Goal: Task Accomplishment & Management: Manage account settings

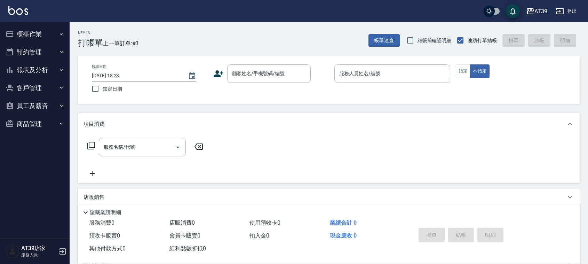
drag, startPoint x: 0, startPoint y: 0, endPoint x: 232, endPoint y: 26, distance: 233.9
click at [233, 25] on div "Key In 打帳單 上一筆訂單:#3 帳單速查 結帳前確認明細 連續打單結帳 掛單 結帳 明細" at bounding box center [325, 34] width 510 height 25
click at [244, 70] on div "顧客姓名/手機號碼/編號 顧客姓名/手機號碼/編號" at bounding box center [269, 73] width 84 height 18
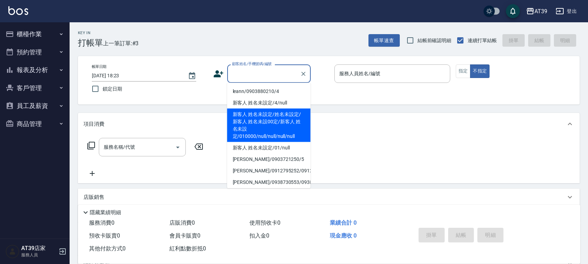
click at [249, 124] on li "新客人 姓名未設定/姓名未設定/新客人 姓名未設00定/新客人 姓名未設定/010000/null/null/null/null" at bounding box center [269, 125] width 84 height 33
type input "新客人 姓名未設定/姓名未設定/新客人 姓名未設00定/新客人 姓名未設定/010000/null/null/null/null"
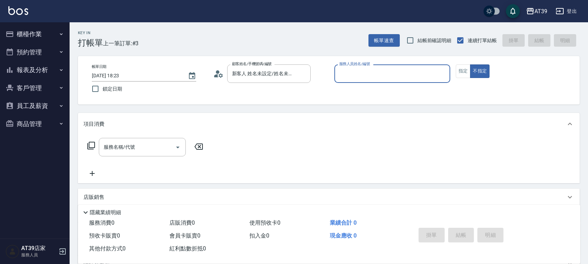
click at [345, 72] on input "服務人員姓名/編號" at bounding box center [392, 73] width 110 height 12
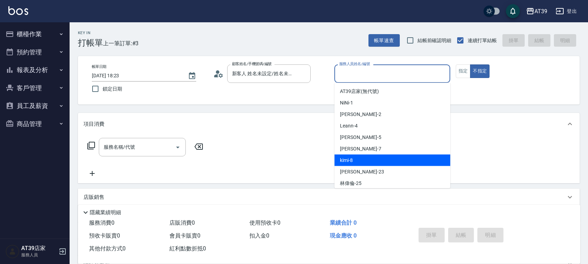
click at [366, 161] on div "kimi -8" at bounding box center [392, 159] width 116 height 11
type input "kimi-8"
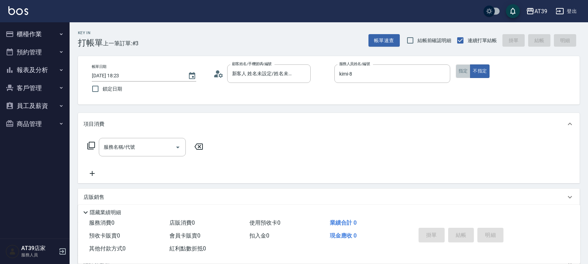
click at [467, 71] on button "指定" at bounding box center [463, 71] width 15 height 14
click at [126, 148] on div "服務名稱/代號 服務名稱/代號" at bounding box center [142, 147] width 87 height 18
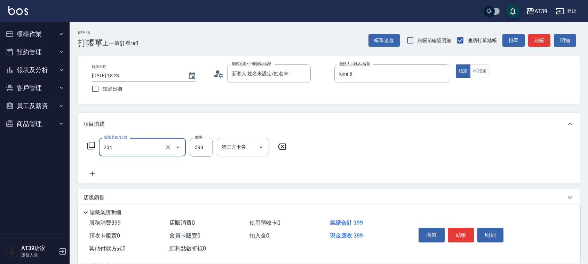
type input "A級洗+剪(204)"
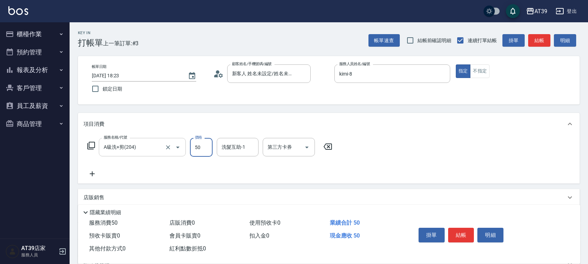
type input "500"
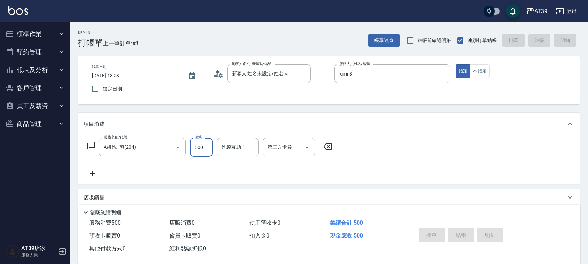
type input "2025/10/08 18:56"
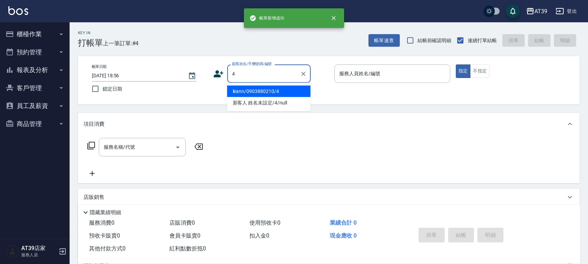
type input "leann/0903880210/4"
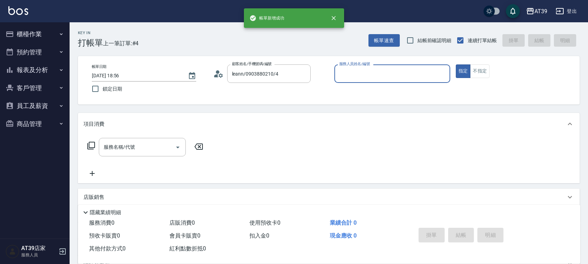
type input "Leann-4"
type input "新客人 姓名未設定/4/null"
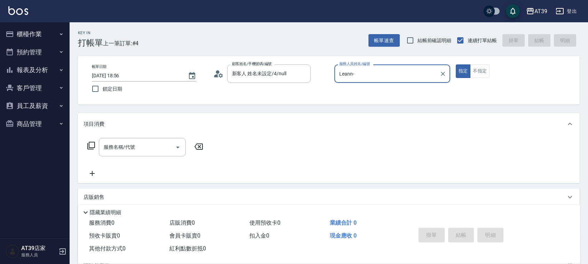
type input "Leann"
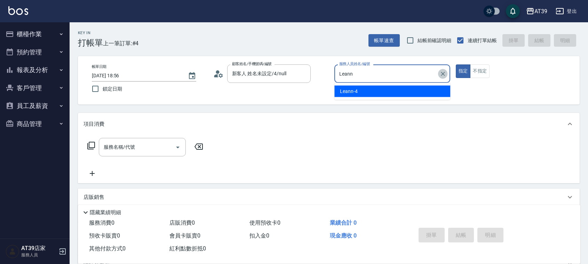
click at [444, 77] on icon "Clear" at bounding box center [442, 73] width 7 height 7
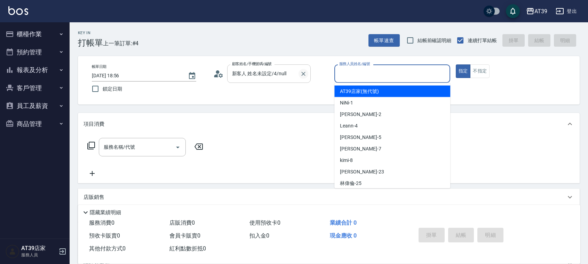
click at [303, 77] on button "Clear" at bounding box center [304, 74] width 10 height 10
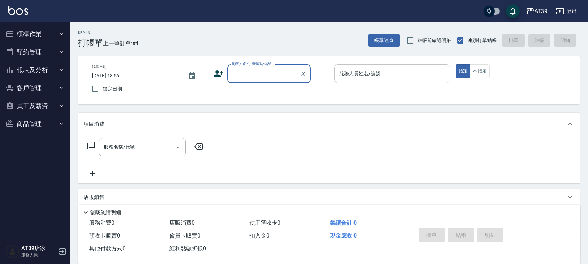
click at [249, 69] on input "顧客姓名/手機號碼/編號" at bounding box center [263, 73] width 67 height 12
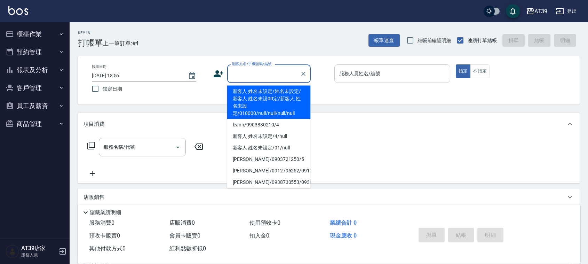
click at [279, 106] on li "新客人 姓名未設定/姓名未設定/新客人 姓名未設00定/新客人 姓名未設定/010000/null/null/null/null" at bounding box center [269, 102] width 84 height 33
type input "新客人 姓名未設定/姓名未設定/新客人 姓名未設00定/新客人 姓名未設定/010000/null/null/null/null"
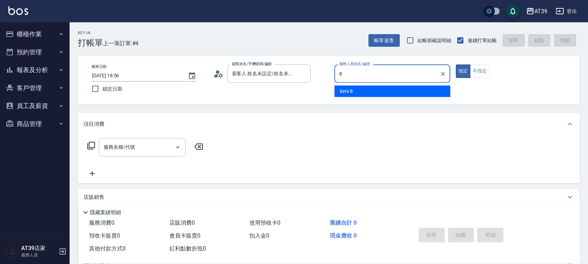
type input "kimi-8"
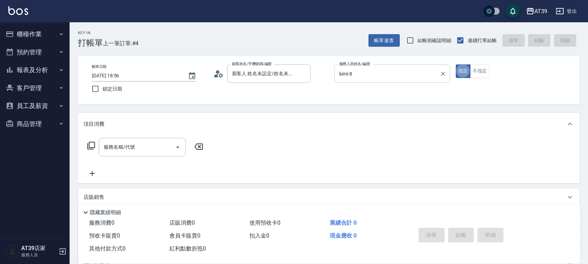
type button "true"
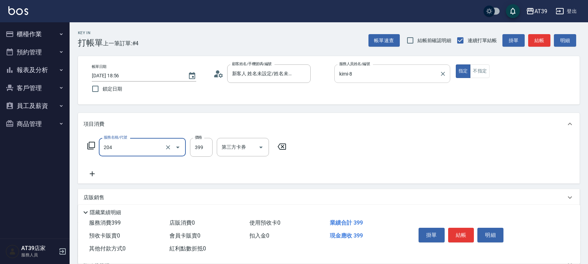
type input "A級洗+剪(204)"
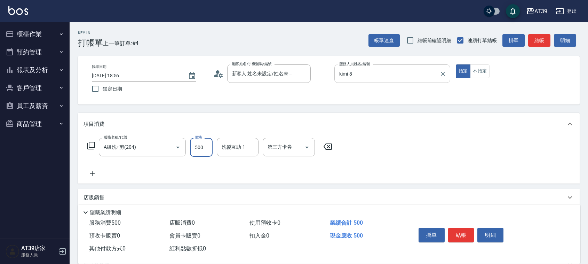
type input "500"
type input "饅頭-87"
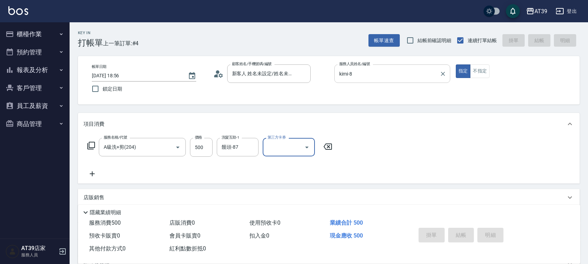
type input "2025/10/08 18:57"
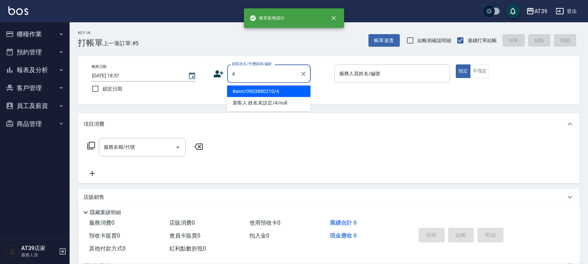
type input "leann/0903880210/4"
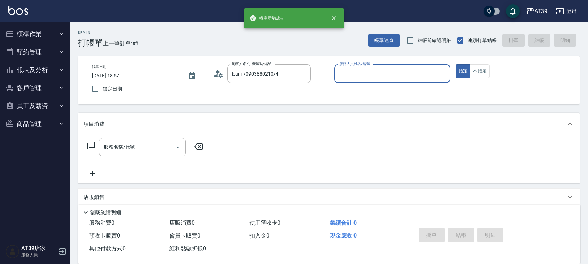
type input "Leann-4"
click at [456, 64] on button "指定" at bounding box center [463, 71] width 15 height 14
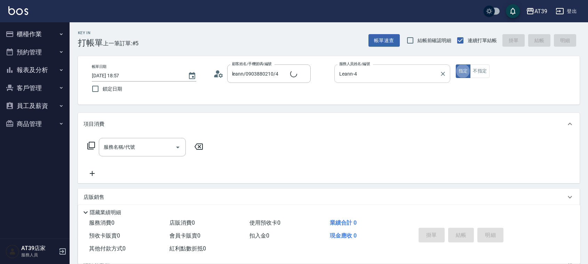
type input "新客人 姓名未設定/4/null"
click at [304, 77] on button "Clear" at bounding box center [304, 74] width 10 height 10
click at [444, 73] on icon "Clear" at bounding box center [442, 73] width 7 height 7
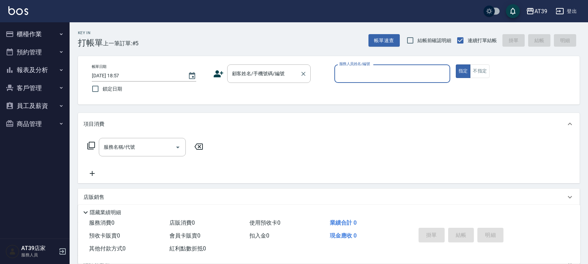
click at [262, 75] on div "顧客姓名/手機號碼/編號 顧客姓名/手機號碼/編號" at bounding box center [269, 73] width 84 height 18
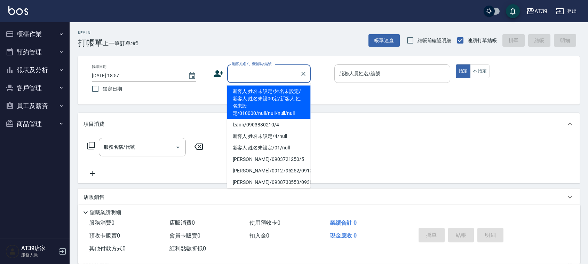
click at [287, 109] on li "新客人 姓名未設定/姓名未設定/新客人 姓名未設00定/新客人 姓名未設定/010000/null/null/null/null" at bounding box center [269, 102] width 84 height 33
type input "新客人 姓名未設定/姓名未設定/新客人 姓名未設00定/新客人 姓名未設定/010000/null/null/null/null"
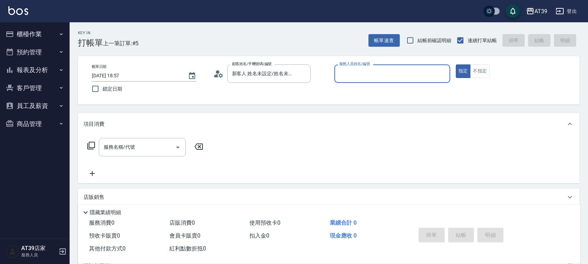
click at [371, 75] on input "服務人員姓名/編號" at bounding box center [392, 73] width 110 height 12
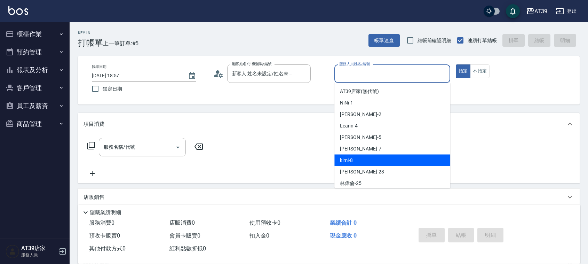
click at [371, 154] on div "kimi -8" at bounding box center [392, 159] width 116 height 11
type input "kimi-8"
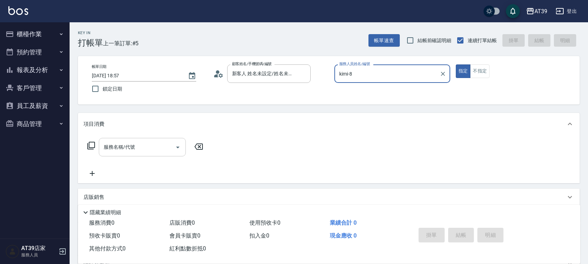
click at [159, 143] on input "服務名稱/代號" at bounding box center [137, 147] width 70 height 12
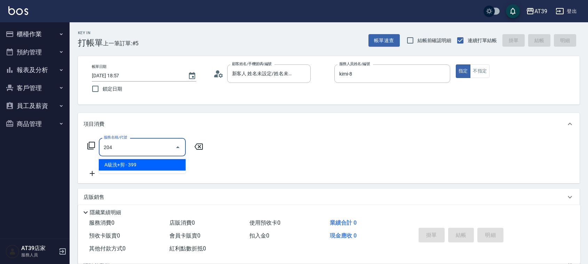
type input "A級洗+剪(204)"
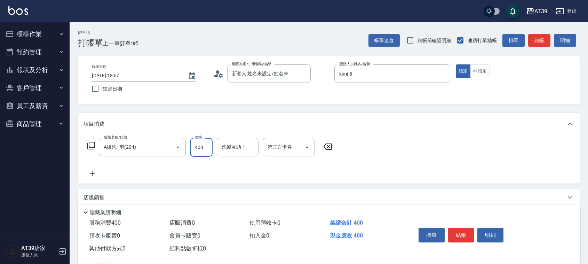
type input "400"
type input "芊芊-27"
click at [467, 236] on button "結帳" at bounding box center [461, 235] width 26 height 15
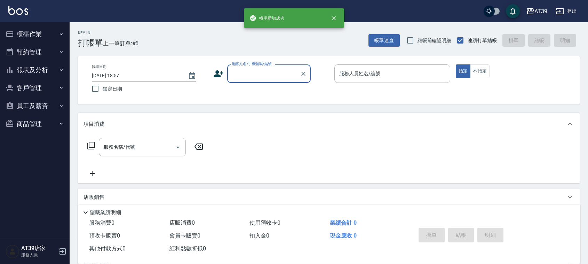
click at [245, 72] on input "顧客姓名/手機號碼/編號" at bounding box center [263, 73] width 67 height 12
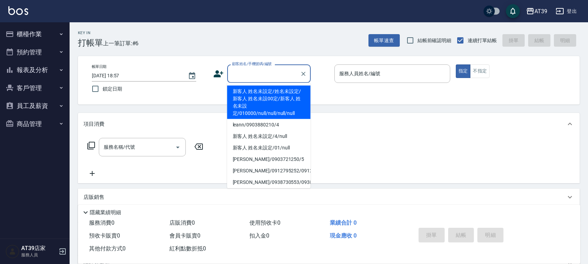
click at [251, 103] on li "新客人 姓名未設定/姓名未設定/新客人 姓名未設00定/新客人 姓名未設定/010000/null/null/null/null" at bounding box center [269, 102] width 84 height 33
type input "新客人 姓名未設定/姓名未設定/新客人 姓名未設00定/新客人 姓名未設定/010000/null/null/null/null"
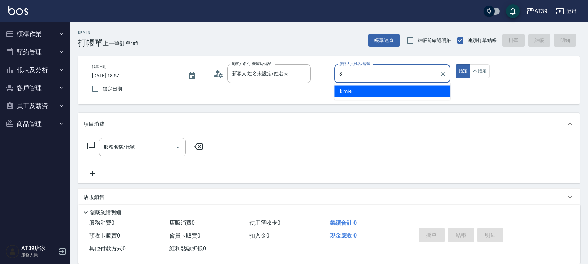
type input "kimi-8"
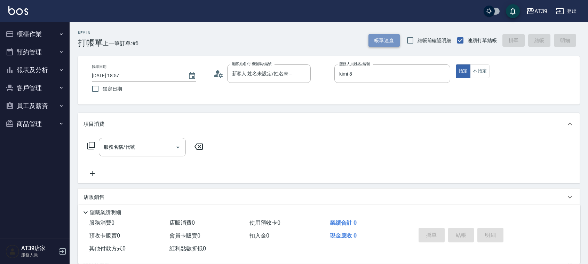
click at [391, 44] on button "帳單速查" at bounding box center [383, 40] width 31 height 13
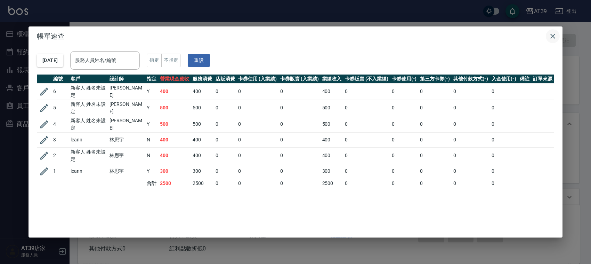
click at [554, 36] on icon "button" at bounding box center [553, 36] width 8 height 8
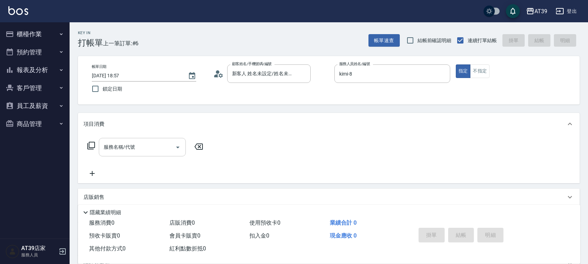
click at [124, 143] on div "服務名稱/代號 服務名稱/代號" at bounding box center [142, 147] width 87 height 18
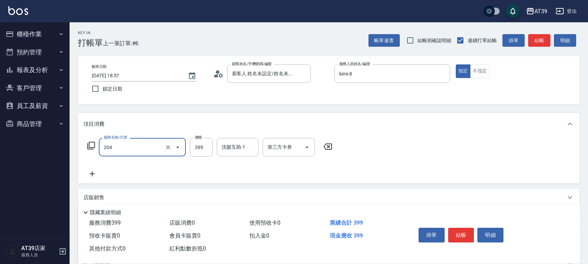
type input "A級洗+剪(204)"
type input "500"
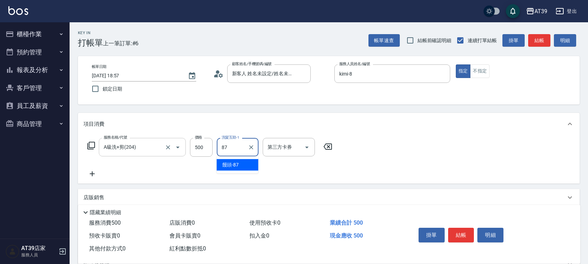
type input "饅頭-87"
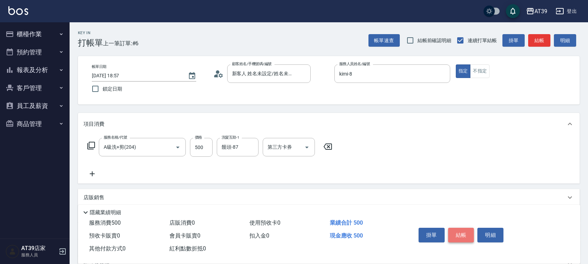
click at [461, 236] on button "結帳" at bounding box center [461, 235] width 26 height 15
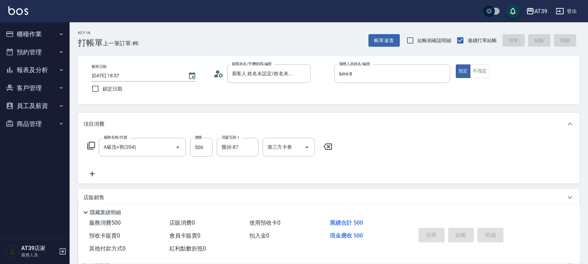
type input "2025/10/08 18:58"
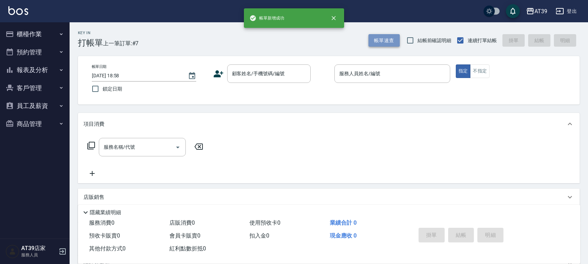
click at [381, 46] on button "帳單速查" at bounding box center [383, 40] width 31 height 13
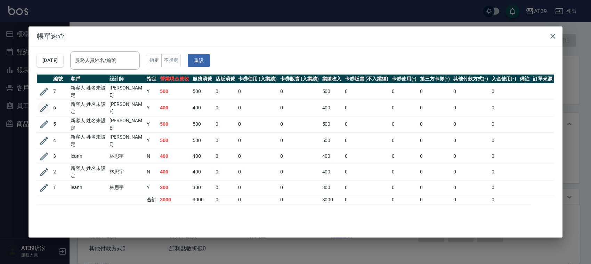
click at [44, 112] on icon "button" at bounding box center [44, 108] width 10 height 10
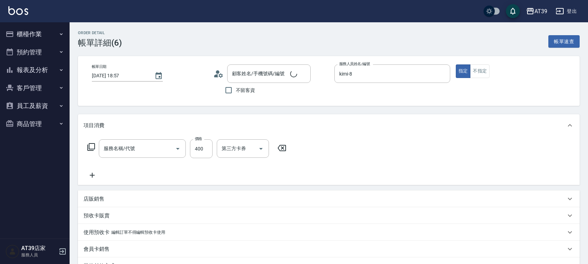
type input "2025/10/08 18:57"
type input "kimi-8"
type input "新客人 姓名未設定/姓名未設定/新客人 姓名未設00定/新客人 姓名未設定/010000/null/null/null/null"
type input "A級洗+剪(204)"
click at [196, 152] on input "400" at bounding box center [201, 148] width 23 height 19
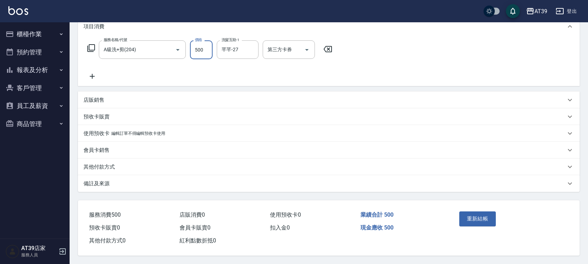
scroll to position [101, 0]
type input "500"
click at [474, 213] on button "重新結帳" at bounding box center [477, 218] width 37 height 15
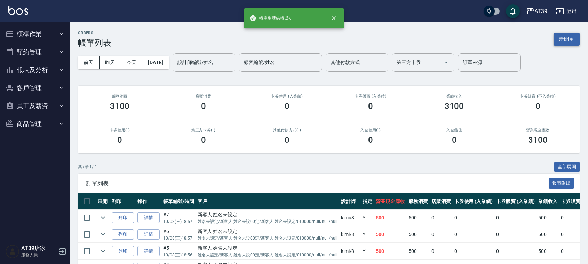
click at [565, 35] on button "新開單" at bounding box center [567, 39] width 26 height 13
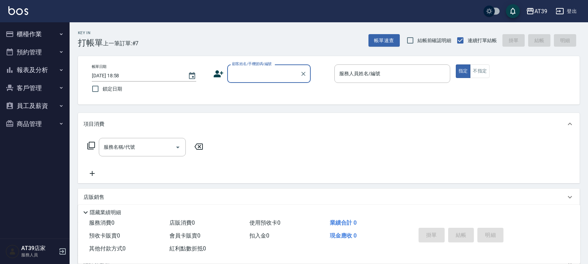
click at [251, 81] on div "顧客姓名/手機號碼/編號" at bounding box center [269, 73] width 84 height 18
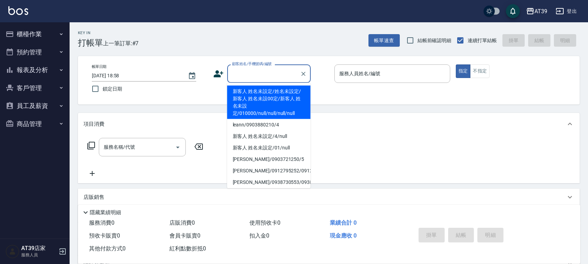
click at [255, 100] on li "新客人 姓名未設定/姓名未設定/新客人 姓名未設00定/新客人 姓名未設定/010000/null/null/null/null" at bounding box center [269, 102] width 84 height 33
type input "新客人 姓名未設定/姓名未設定/新客人 姓名未設00定/新客人 姓名未設定/010000/null/null/null/null"
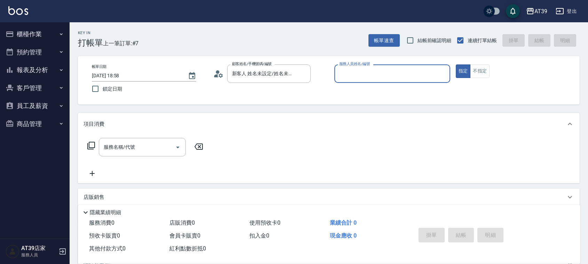
click at [353, 67] on input "服務人員姓名/編號" at bounding box center [392, 73] width 110 height 12
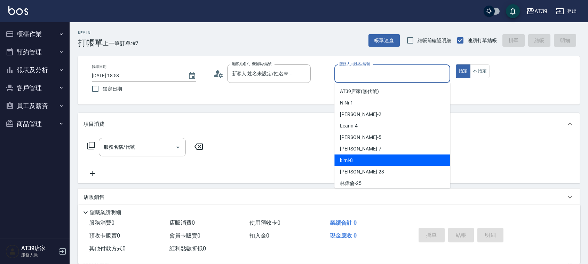
click at [369, 157] on div "kimi -8" at bounding box center [392, 159] width 116 height 11
type input "kimi-8"
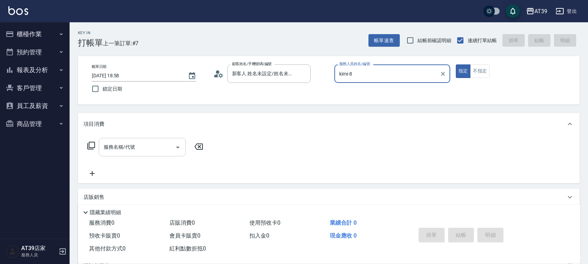
click at [145, 149] on input "服務名稱/代號" at bounding box center [137, 147] width 70 height 12
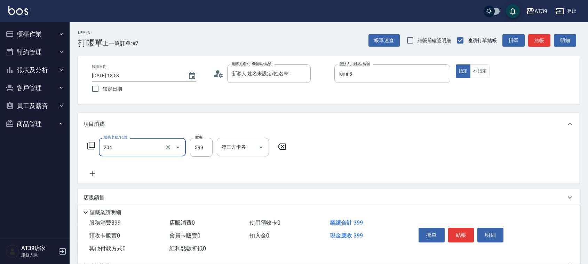
type input "A級洗+剪(204)"
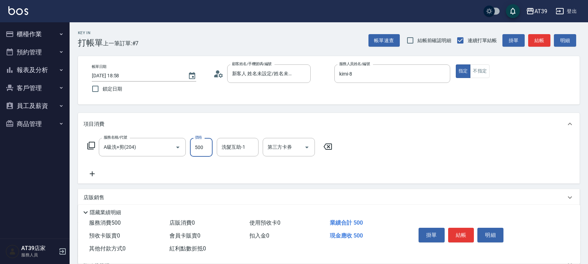
type input "500"
type input "芊芊-27"
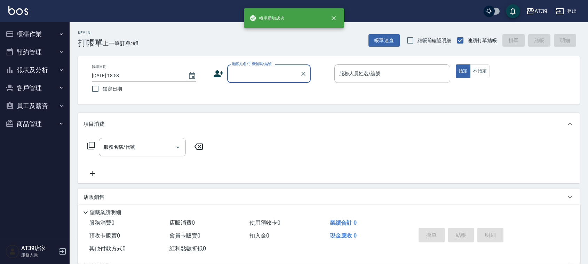
click at [392, 32] on div "Key In 打帳單 上一筆訂單:#8 帳單速查 結帳前確認明細 連續打單結帳 掛單 結帳 明細" at bounding box center [325, 34] width 510 height 25
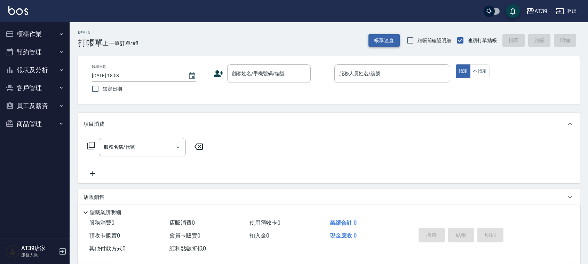
click at [392, 37] on button "帳單速查" at bounding box center [383, 40] width 31 height 13
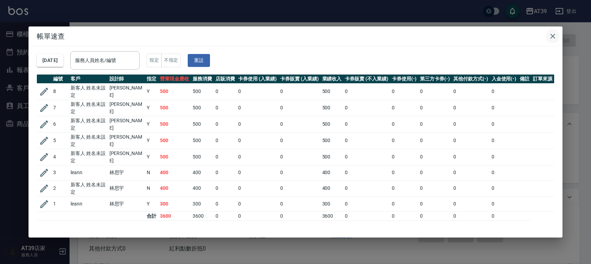
click at [551, 33] on icon "button" at bounding box center [553, 36] width 8 height 8
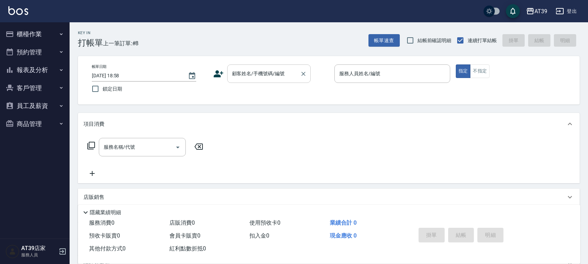
click at [263, 71] on input "顧客姓名/手機號碼/編號" at bounding box center [263, 73] width 67 height 12
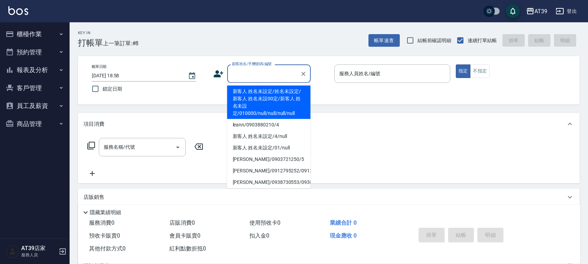
click at [273, 110] on li "新客人 姓名未設定/姓名未設定/新客人 姓名未設00定/新客人 姓名未設定/010000/null/null/null/null" at bounding box center [269, 102] width 84 height 33
type input "新客人 姓名未設定/姓名未設定/新客人 姓名未設00定/新客人 姓名未設定/010000/null/null/null/null"
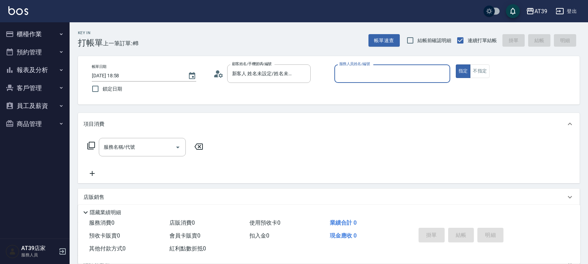
click at [404, 69] on input "服務人員姓名/編號" at bounding box center [392, 73] width 110 height 12
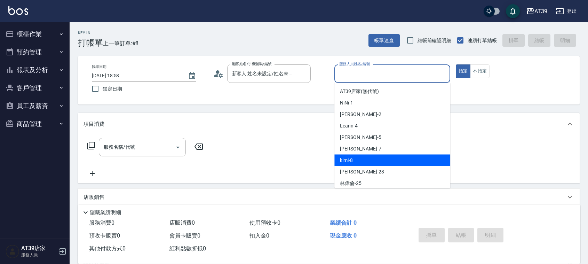
click at [362, 161] on div "kimi -8" at bounding box center [392, 159] width 116 height 11
type input "kimi-8"
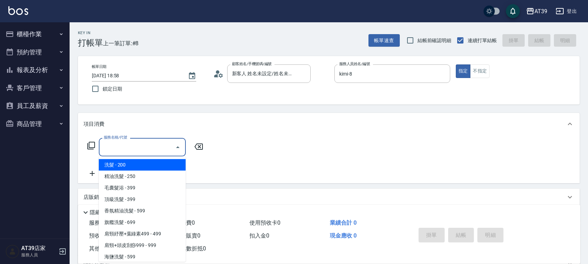
click at [120, 146] on input "服務名稱/代號" at bounding box center [137, 147] width 70 height 12
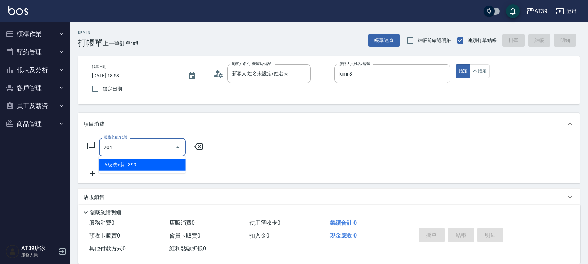
type input "A級洗+剪(204)"
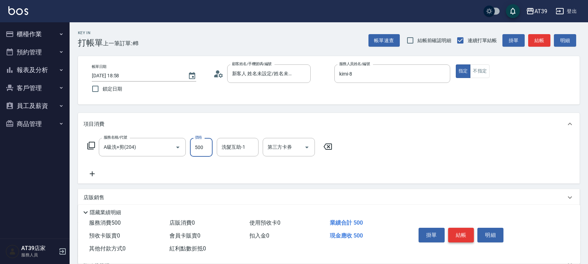
type input "500"
click at [468, 228] on button "結帳" at bounding box center [461, 235] width 26 height 15
type input "2025/10/08 18:59"
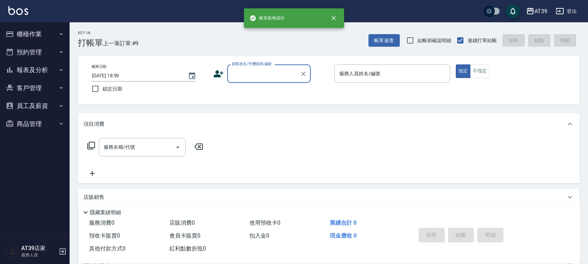
click at [255, 82] on div "顧客姓名/手機號碼/編號" at bounding box center [269, 73] width 84 height 18
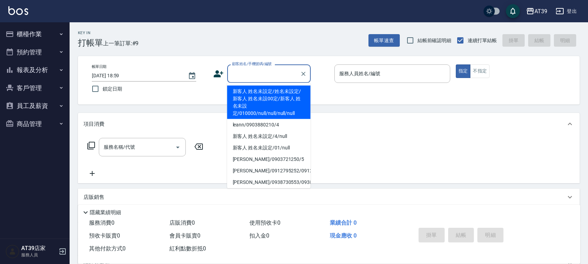
drag, startPoint x: 255, startPoint y: 105, endPoint x: 426, endPoint y: 91, distance: 171.0
click at [256, 105] on li "新客人 姓名未設定/姓名未設定/新客人 姓名未設00定/新客人 姓名未設定/010000/null/null/null/null" at bounding box center [269, 102] width 84 height 33
type input "新客人 姓名未設定/姓名未設定/新客人 姓名未設00定/新客人 姓名未設定/010000/null/null/null/null"
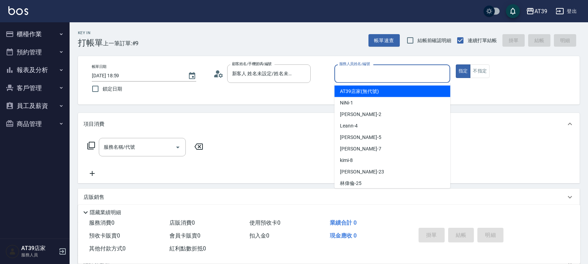
click at [400, 71] on input "服務人員姓名/編號" at bounding box center [392, 73] width 110 height 12
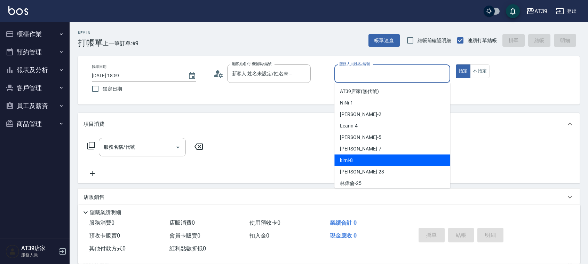
click at [377, 161] on div "kimi -8" at bounding box center [392, 159] width 116 height 11
type input "kimi-8"
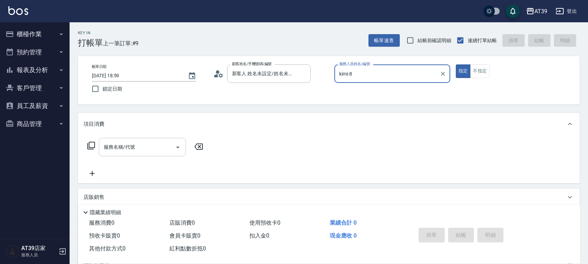
click at [138, 144] on input "服務名稱/代號" at bounding box center [137, 147] width 70 height 12
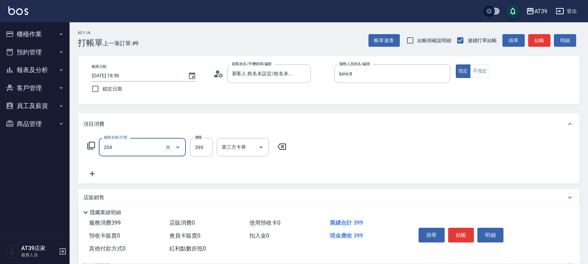
type input "A級洗+剪(204)"
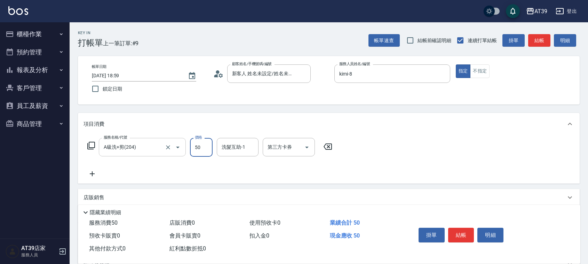
type input "500"
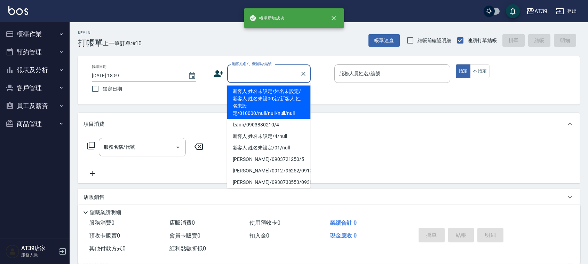
click at [261, 71] on input "顧客姓名/手機號碼/編號" at bounding box center [263, 73] width 67 height 12
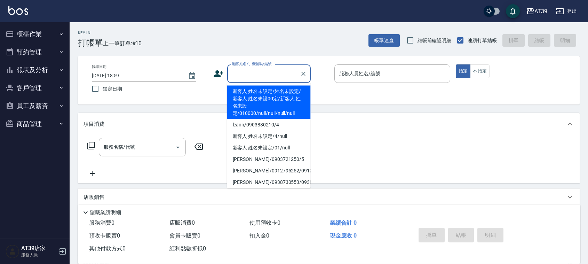
click at [261, 110] on li "新客人 姓名未設定/姓名未設定/新客人 姓名未設00定/新客人 姓名未設定/010000/null/null/null/null" at bounding box center [269, 102] width 84 height 33
type input "新客人 姓名未設定/姓名未設定/新客人 姓名未設00定/新客人 姓名未設定/010000/null/null/null/null"
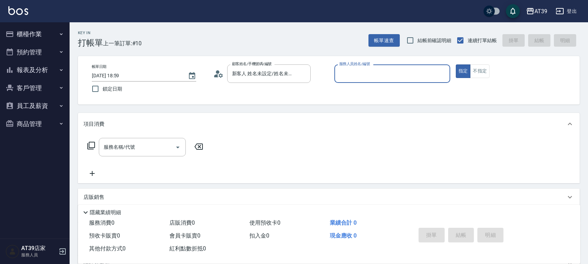
click at [353, 70] on input "服務人員姓名/編號" at bounding box center [392, 73] width 110 height 12
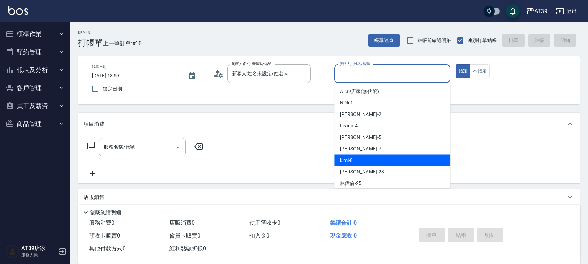
click at [358, 157] on div "kimi -8" at bounding box center [392, 159] width 116 height 11
type input "kimi-8"
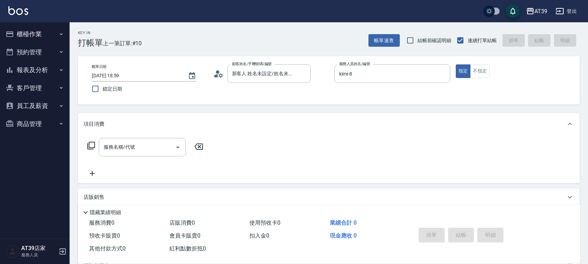
click at [90, 144] on icon at bounding box center [91, 145] width 8 height 8
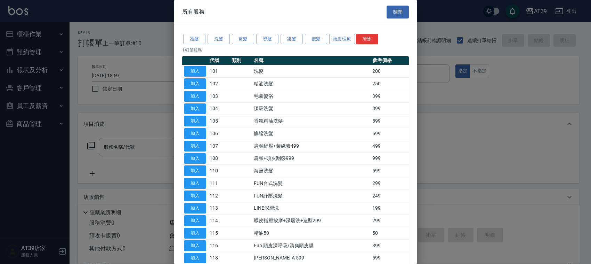
click at [194, 37] on button "護髮" at bounding box center [194, 39] width 22 height 11
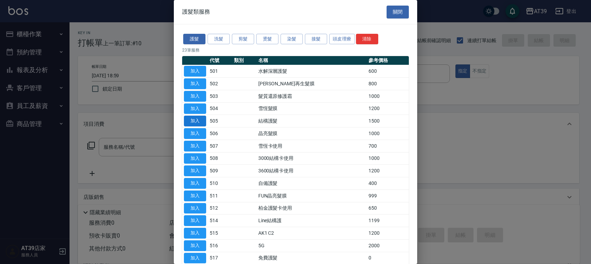
click at [190, 122] on button "加入" at bounding box center [195, 121] width 22 height 11
type input "結構護髮(505)"
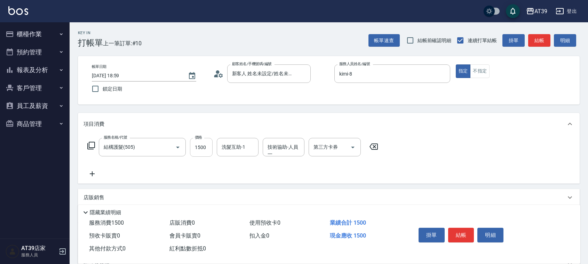
click at [195, 147] on input "1500" at bounding box center [201, 147] width 23 height 19
type input "1200"
type input "饅頭-87"
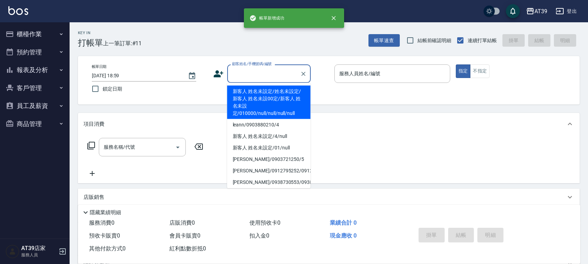
click at [269, 75] on input "顧客姓名/手機號碼/編號" at bounding box center [263, 73] width 67 height 12
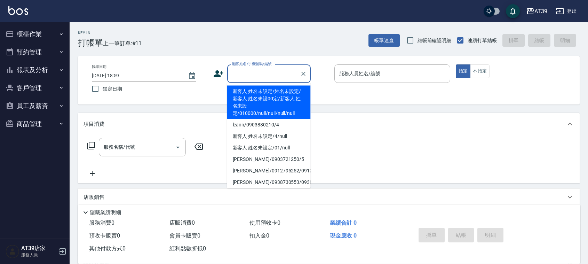
click at [256, 113] on li "新客人 姓名未設定/姓名未設定/新客人 姓名未設00定/新客人 姓名未設定/010000/null/null/null/null" at bounding box center [269, 102] width 84 height 33
type input "新客人 姓名未設定/姓名未設定/新客人 姓名未設00定/新客人 姓名未設定/010000/null/null/null/null"
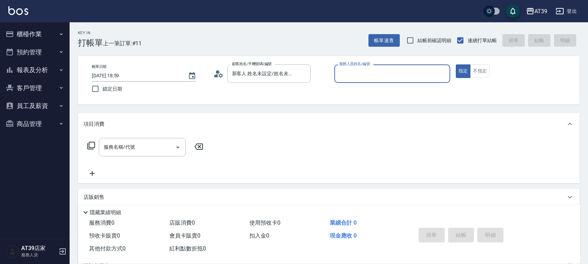
click at [384, 78] on input "服務人員姓名/編號" at bounding box center [392, 73] width 110 height 12
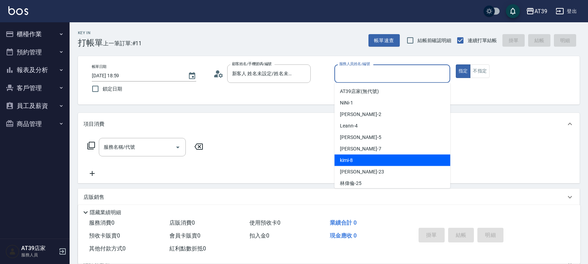
click at [361, 158] on div "kimi -8" at bounding box center [392, 159] width 116 height 11
type input "kimi-8"
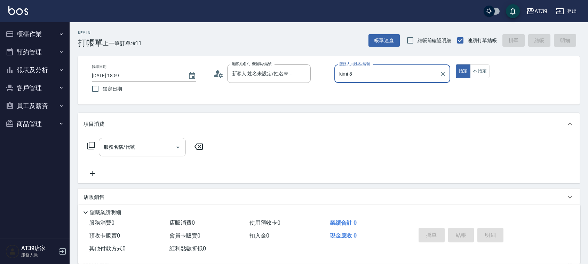
click at [121, 145] on div "服務名稱/代號 服務名稱/代號" at bounding box center [142, 147] width 87 height 18
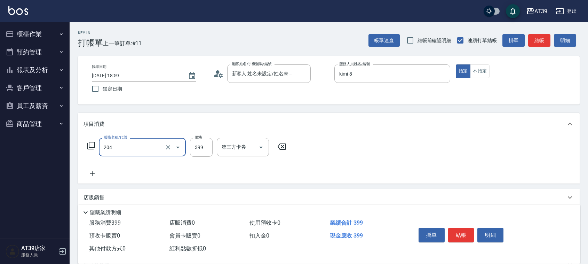
type input "A級洗+剪(204)"
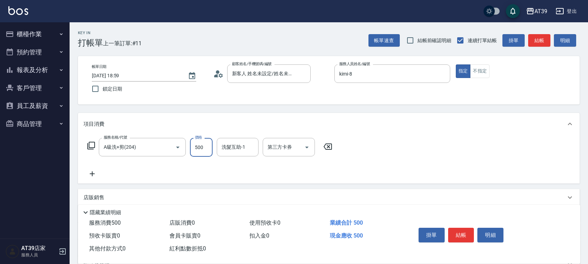
type input "500"
type input "芊芊-27"
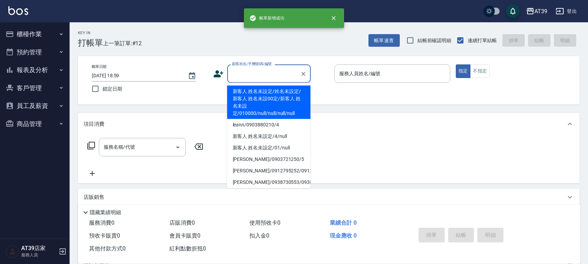
click at [231, 72] on input "顧客姓名/手機號碼/編號" at bounding box center [263, 73] width 67 height 12
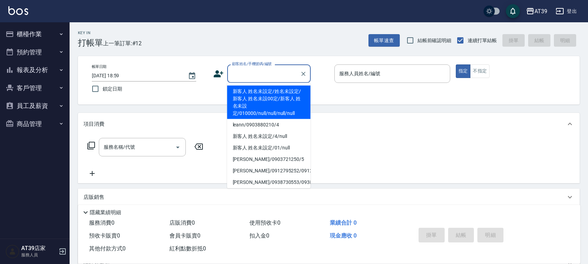
click at [251, 95] on li "新客人 姓名未設定/姓名未設定/新客人 姓名未設00定/新客人 姓名未設定/010000/null/null/null/null" at bounding box center [269, 102] width 84 height 33
type input "新客人 姓名未設定/姓名未設定/新客人 姓名未設00定/新客人 姓名未設定/010000/null/null/null/null"
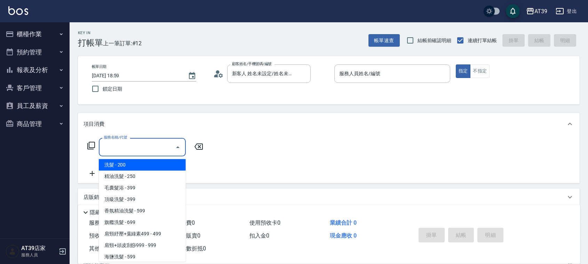
click at [125, 149] on input "服務名稱/代號" at bounding box center [137, 147] width 70 height 12
click at [350, 77] on input "服務人員姓名/編號" at bounding box center [392, 73] width 110 height 12
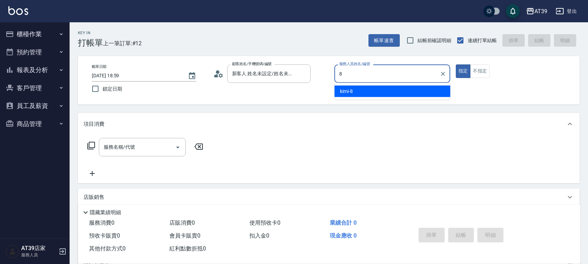
type input "kimi-8"
type button "true"
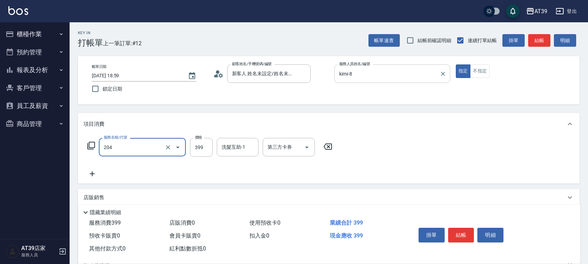
type input "A級洗+剪(204)"
type input "500"
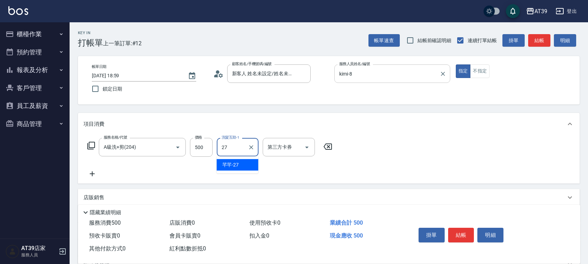
type input "芊芊-27"
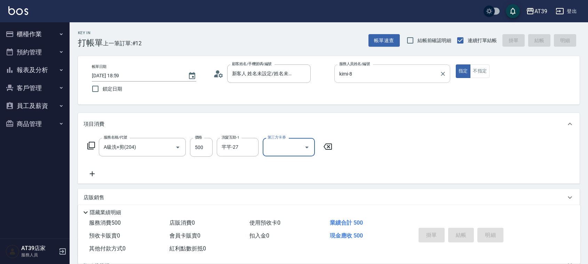
type input "2025/10/08 19:00"
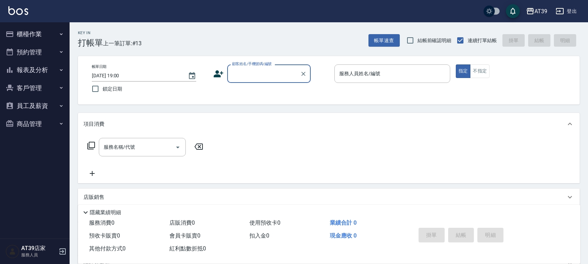
click at [267, 82] on div "顧客姓名/手機號碼/編號" at bounding box center [269, 73] width 84 height 18
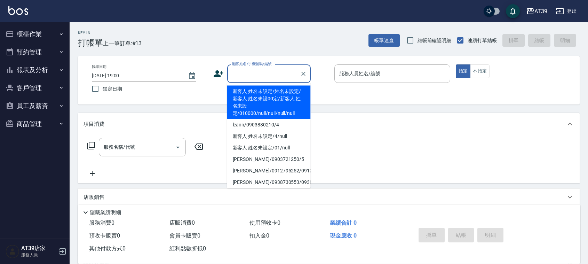
click at [261, 100] on li "新客人 姓名未設定/姓名未設定/新客人 姓名未設00定/新客人 姓名未設定/010000/null/null/null/null" at bounding box center [269, 102] width 84 height 33
type input "新客人 姓名未設定/姓名未設定/新客人 姓名未設00定/新客人 姓名未設定/010000/null/null/null/null"
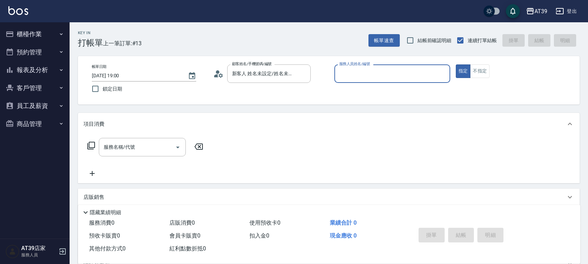
click at [392, 75] on input "服務人員姓名/編號" at bounding box center [392, 73] width 110 height 12
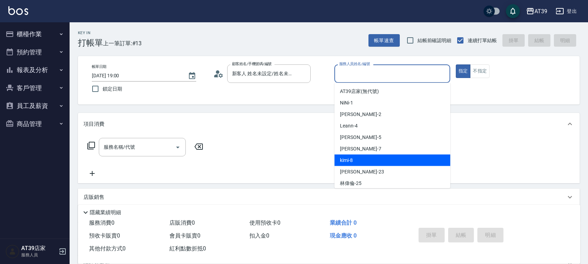
click at [362, 157] on div "kimi -8" at bounding box center [392, 159] width 116 height 11
type input "kimi-8"
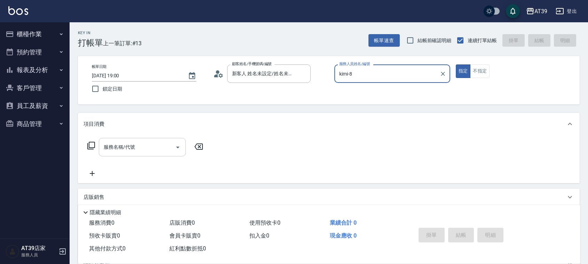
click at [133, 147] on div "服務名稱/代號 服務名稱/代號" at bounding box center [142, 147] width 87 height 18
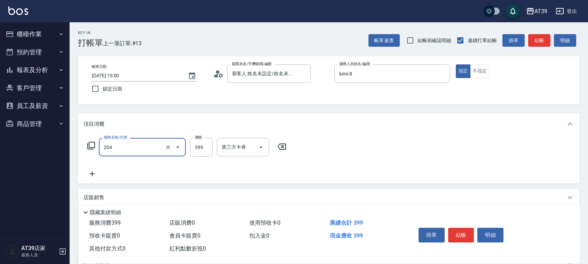
type input "A級洗+剪(204)"
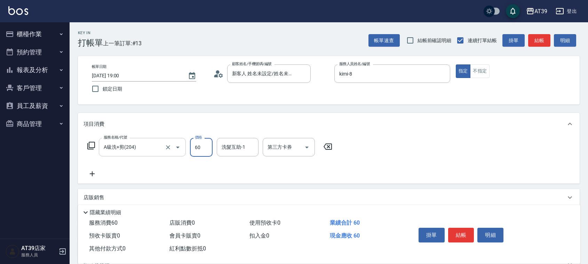
type input "600"
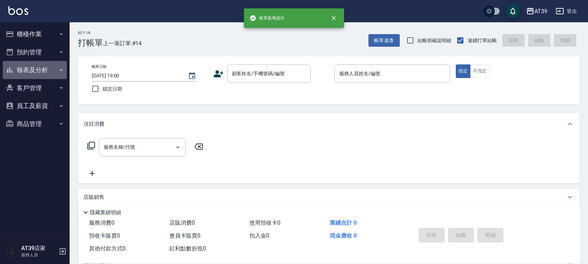
click at [57, 71] on button "報表及分析" at bounding box center [35, 70] width 64 height 18
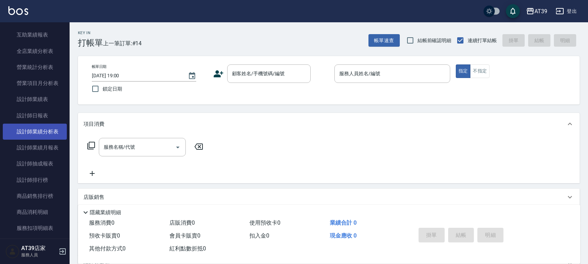
scroll to position [174, 0]
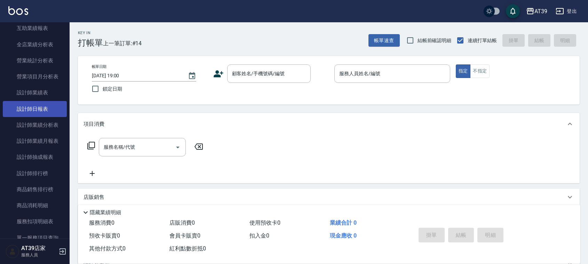
click at [49, 110] on link "設計師日報表" at bounding box center [35, 109] width 64 height 16
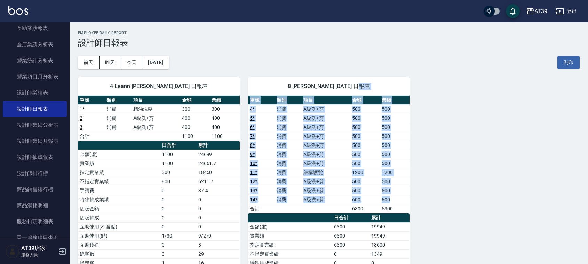
drag, startPoint x: 399, startPoint y: 202, endPoint x: 364, endPoint y: 84, distance: 123.5
click at [364, 84] on div "8 kimi 邱郁筑 10/08/2025 日報表 單號 類別 項目 金額 業績 4 * 消費 A級洗+剪 500 500 5 * 消費 A級洗+剪 500 …" at bounding box center [329, 221] width 162 height 289
click at [364, 84] on span "8 kimi 邱郁筑 10/08/2025 日報表" at bounding box center [328, 86] width 145 height 7
drag, startPoint x: 364, startPoint y: 84, endPoint x: 390, endPoint y: 194, distance: 112.7
click at [390, 194] on div "8 kimi 邱郁筑 10/08/2025 日報表 單號 類別 項目 金額 業績 4 * 消費 A級洗+剪 500 500 5 * 消費 A級洗+剪 500 …" at bounding box center [329, 221] width 162 height 289
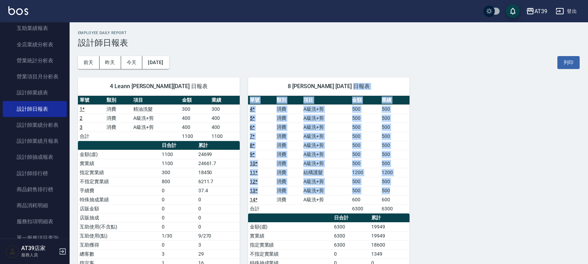
click at [390, 194] on td "500" at bounding box center [395, 190] width 30 height 9
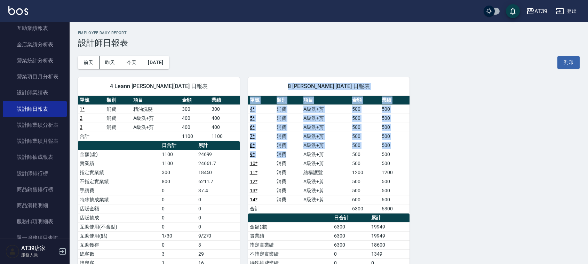
drag, startPoint x: 276, startPoint y: 83, endPoint x: 292, endPoint y: 152, distance: 71.0
click at [292, 152] on div "8 kimi 邱郁筑 10/08/2025 日報表 單號 類別 項目 金額 業績 4 * 消費 A級洗+剪 500 500 5 * 消費 A級洗+剪 500 …" at bounding box center [329, 221] width 162 height 289
click at [292, 152] on td "消費" at bounding box center [288, 154] width 27 height 9
drag, startPoint x: 283, startPoint y: 79, endPoint x: 302, endPoint y: 173, distance: 95.1
click at [302, 173] on div "8 kimi 邱郁筑 10/08/2025 日報表 單號 類別 項目 金額 業績 4 * 消費 A級洗+剪 500 500 5 * 消費 A級洗+剪 500 …" at bounding box center [329, 221] width 162 height 289
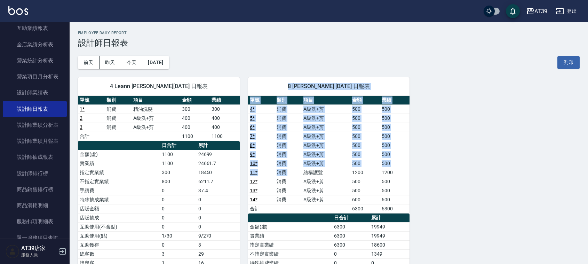
click at [302, 173] on td "結構護髮" at bounding box center [326, 172] width 49 height 9
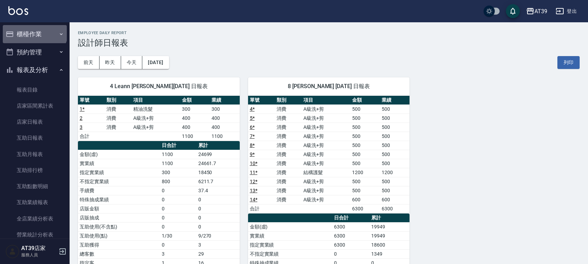
click at [34, 30] on button "櫃檯作業" at bounding box center [35, 34] width 64 height 18
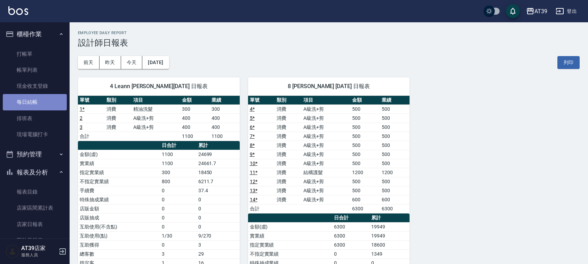
click at [42, 105] on link "每日結帳" at bounding box center [35, 102] width 64 height 16
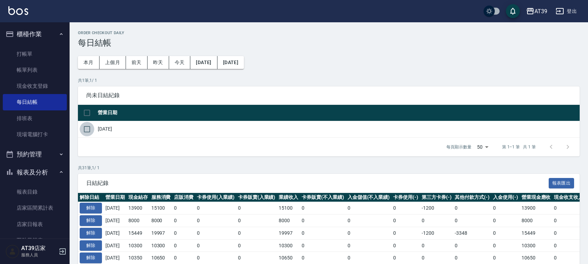
click at [86, 125] on input "checkbox" at bounding box center [87, 129] width 15 height 15
checkbox input "true"
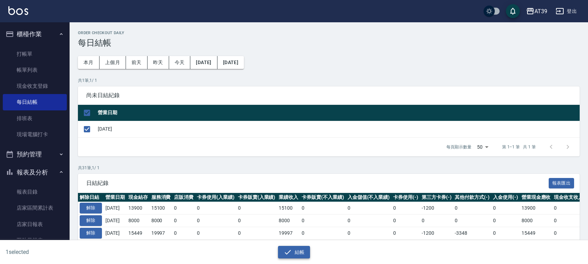
click at [288, 248] on icon "button" at bounding box center [288, 252] width 8 height 8
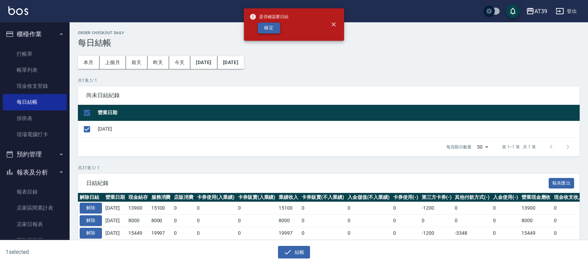
click at [266, 31] on button "確定" at bounding box center [269, 28] width 22 height 11
checkbox input "false"
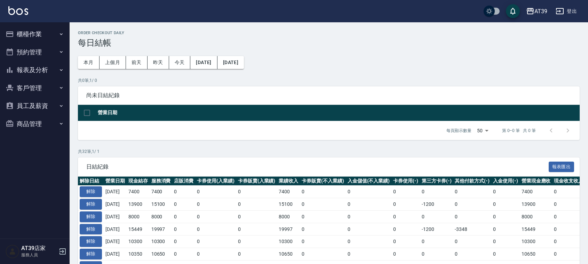
click at [43, 65] on button "報表及分析" at bounding box center [35, 70] width 64 height 18
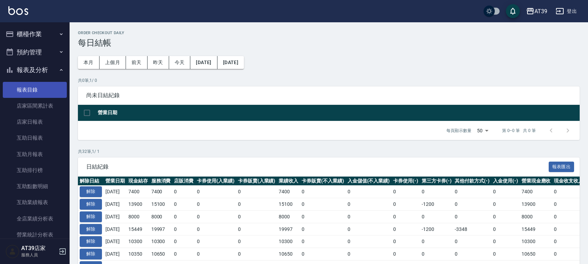
scroll to position [87, 0]
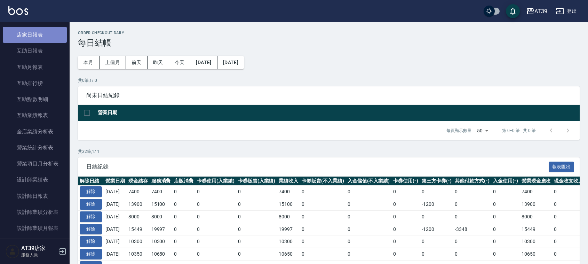
click at [50, 38] on link "店家日報表" at bounding box center [35, 35] width 64 height 16
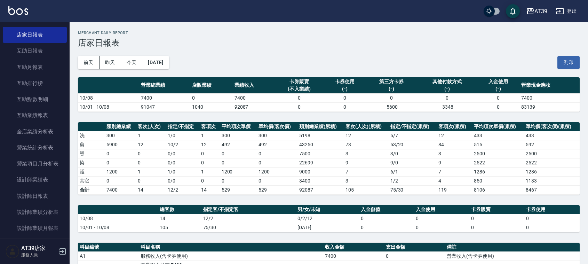
scroll to position [130, 0]
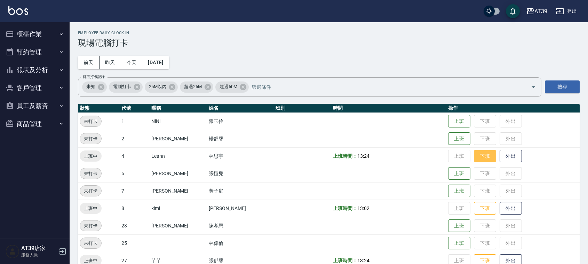
click at [474, 154] on button "下班" at bounding box center [485, 156] width 22 height 12
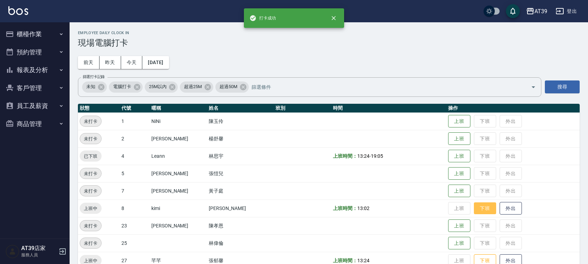
click at [482, 202] on button "下班" at bounding box center [485, 208] width 22 height 12
click at [478, 261] on button "下班" at bounding box center [485, 260] width 22 height 12
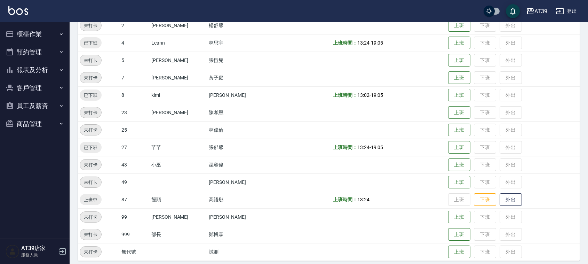
scroll to position [118, 0]
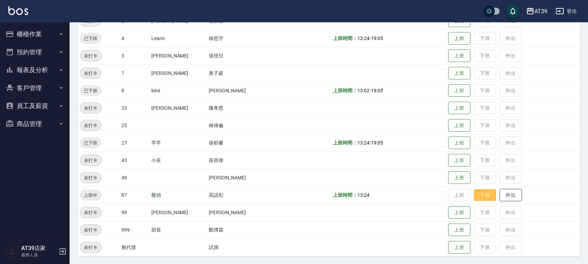
click at [483, 199] on button "下班" at bounding box center [485, 195] width 22 height 12
